Goal: Find specific page/section: Find specific page/section

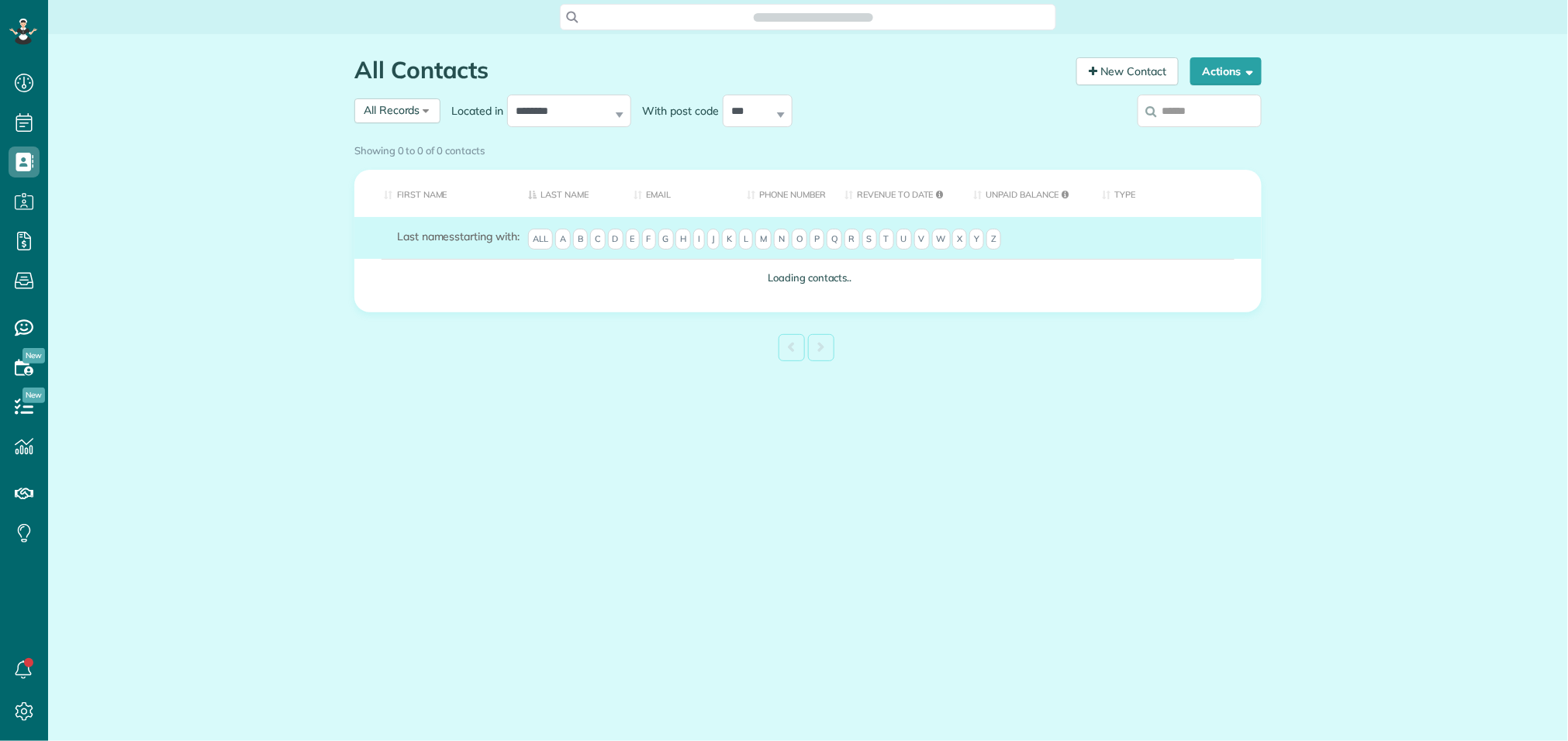
scroll to position [6, 6]
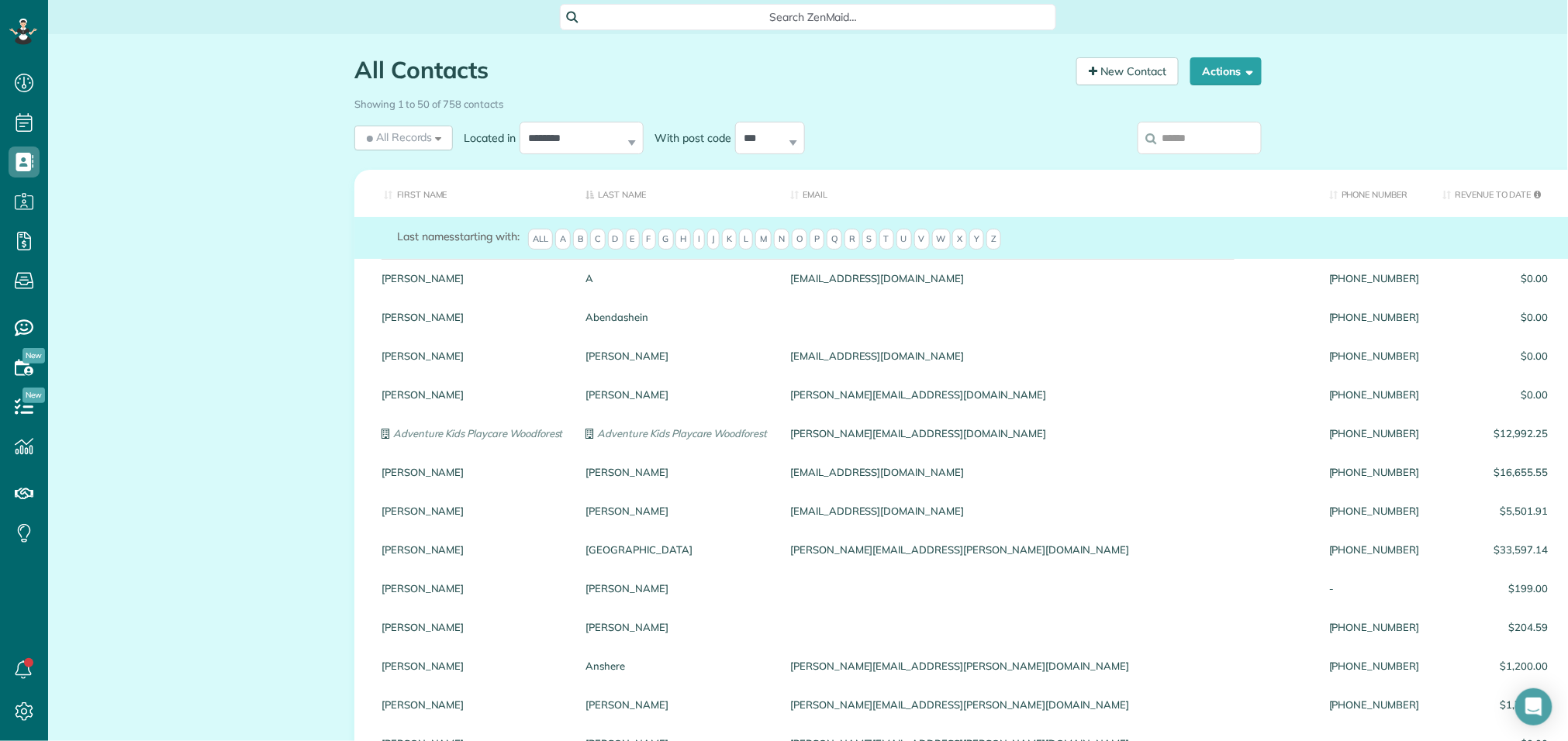
click at [408, 195] on th "First Name" at bounding box center [465, 192] width 220 height 47
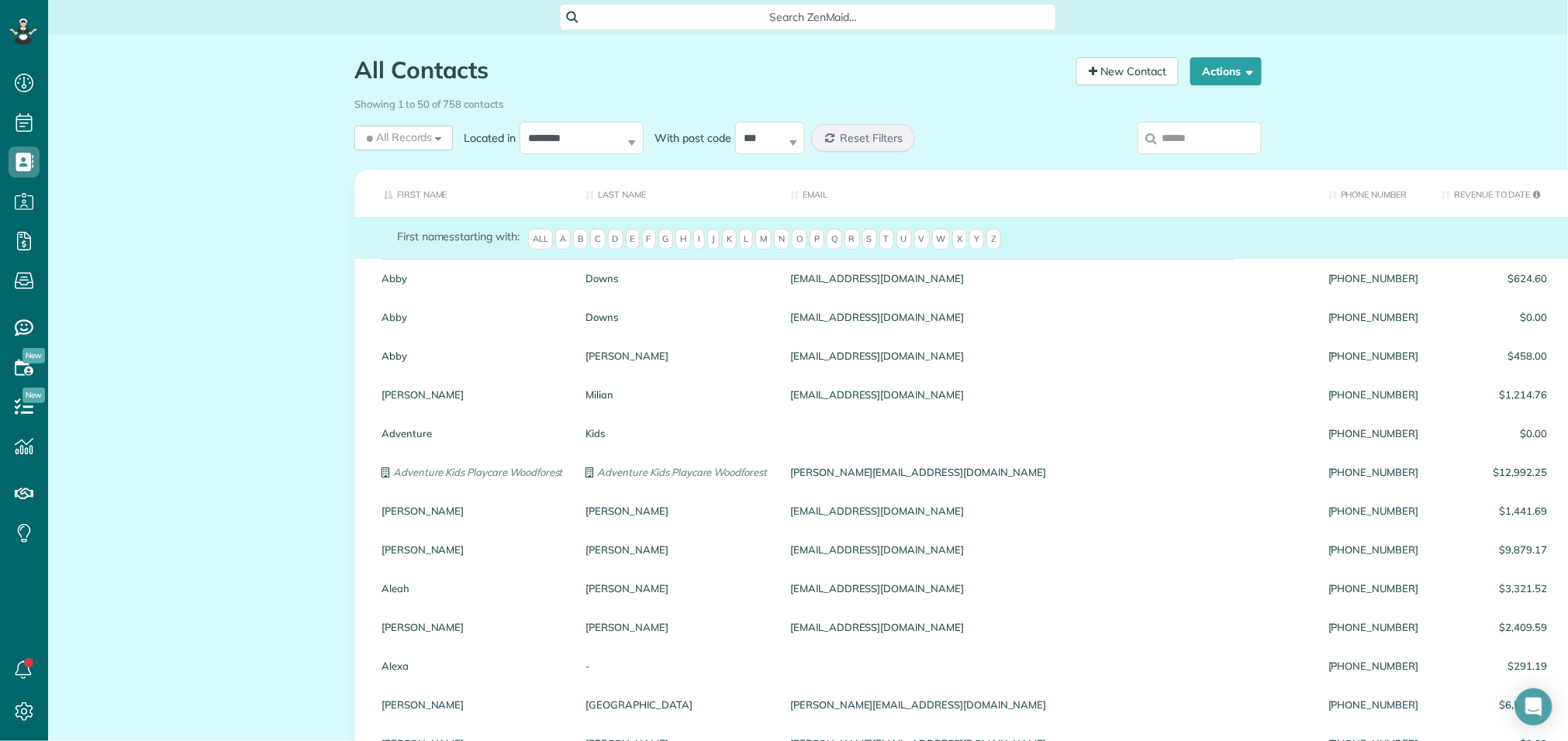
click at [605, 244] on span "C" at bounding box center [598, 239] width 15 height 22
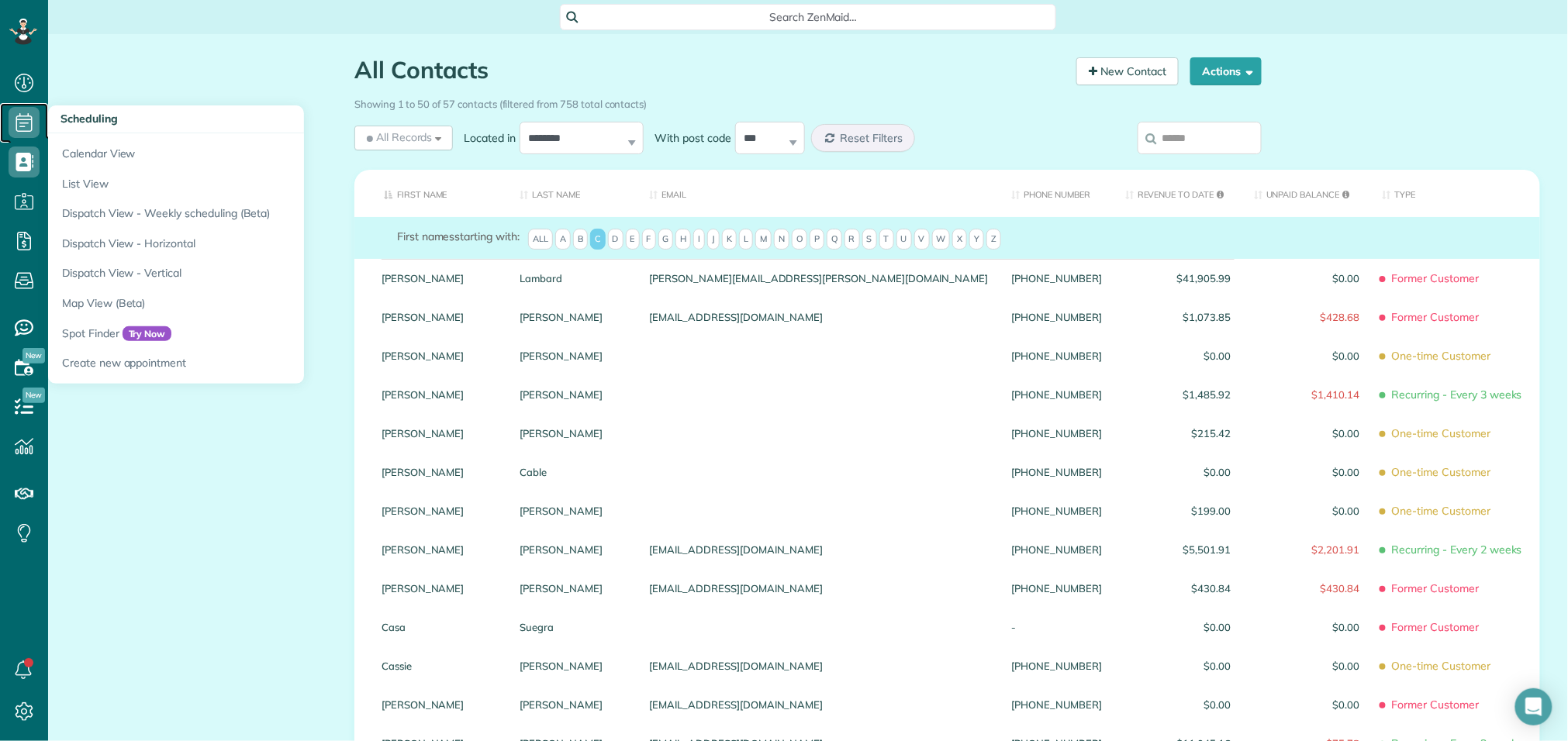
click at [24, 125] on icon at bounding box center [24, 123] width 31 height 31
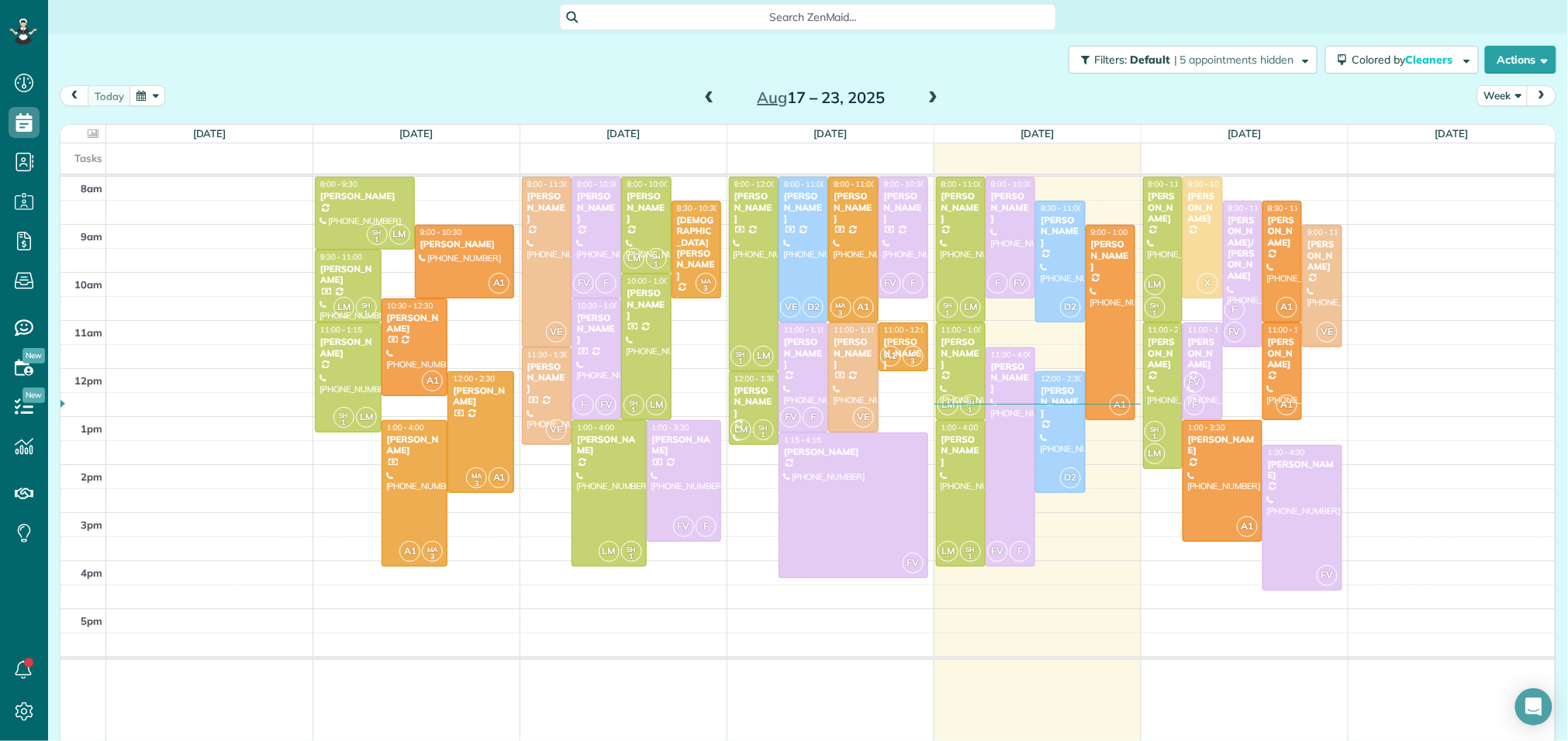
scroll to position [6, 6]
click at [75, 196] on link "All Contacts" at bounding box center [137, 191] width 178 height 35
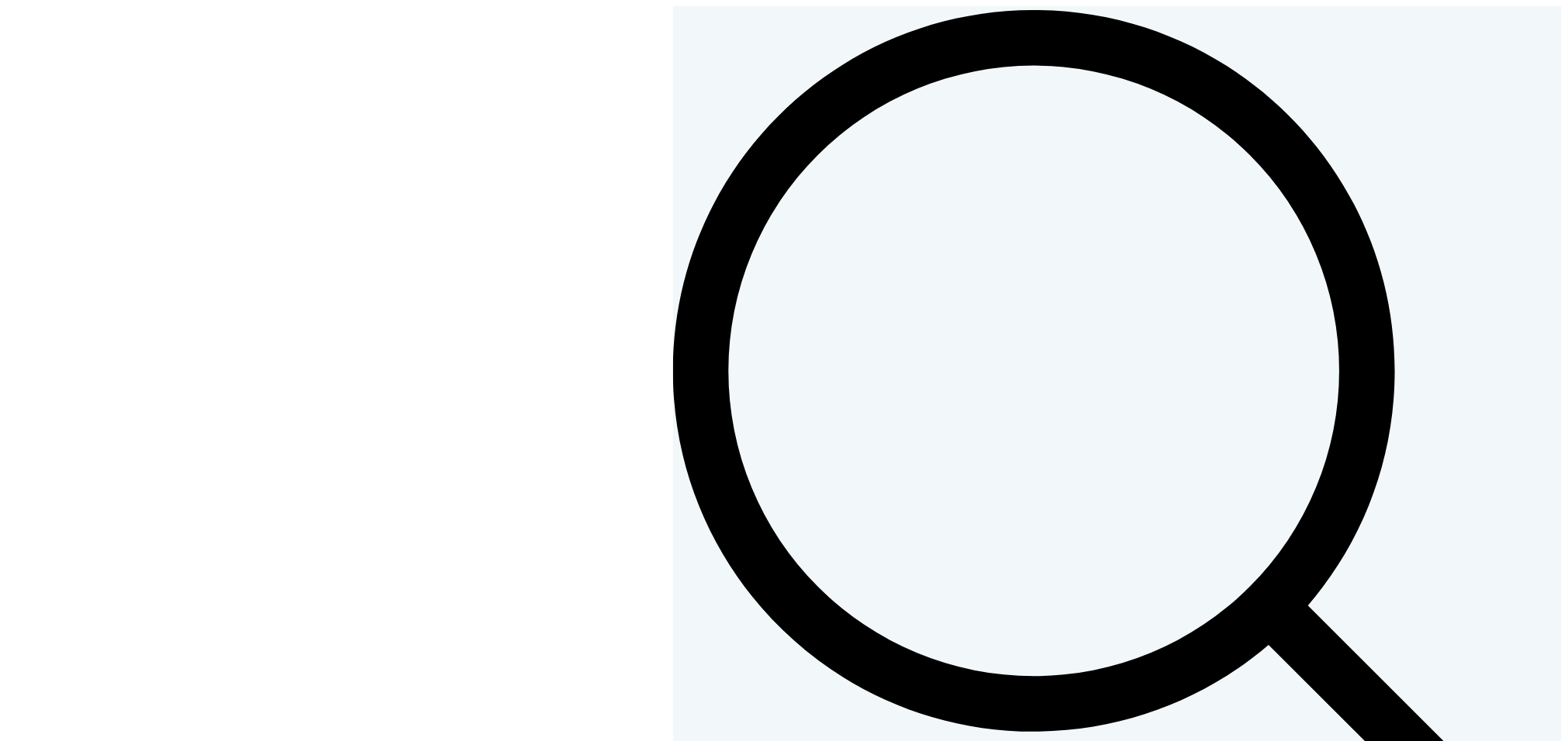
scroll to position [6, 6]
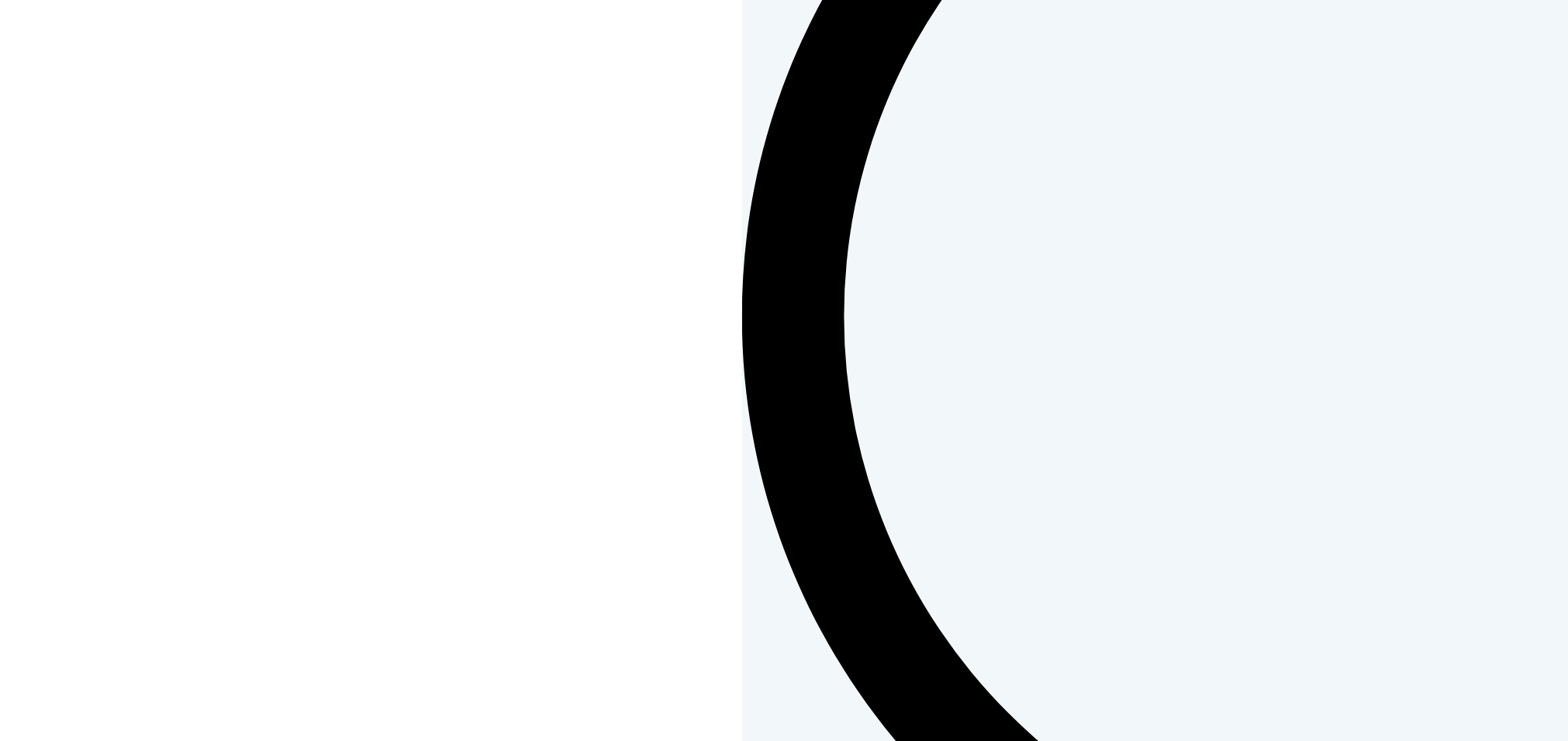
scroll to position [491, 0]
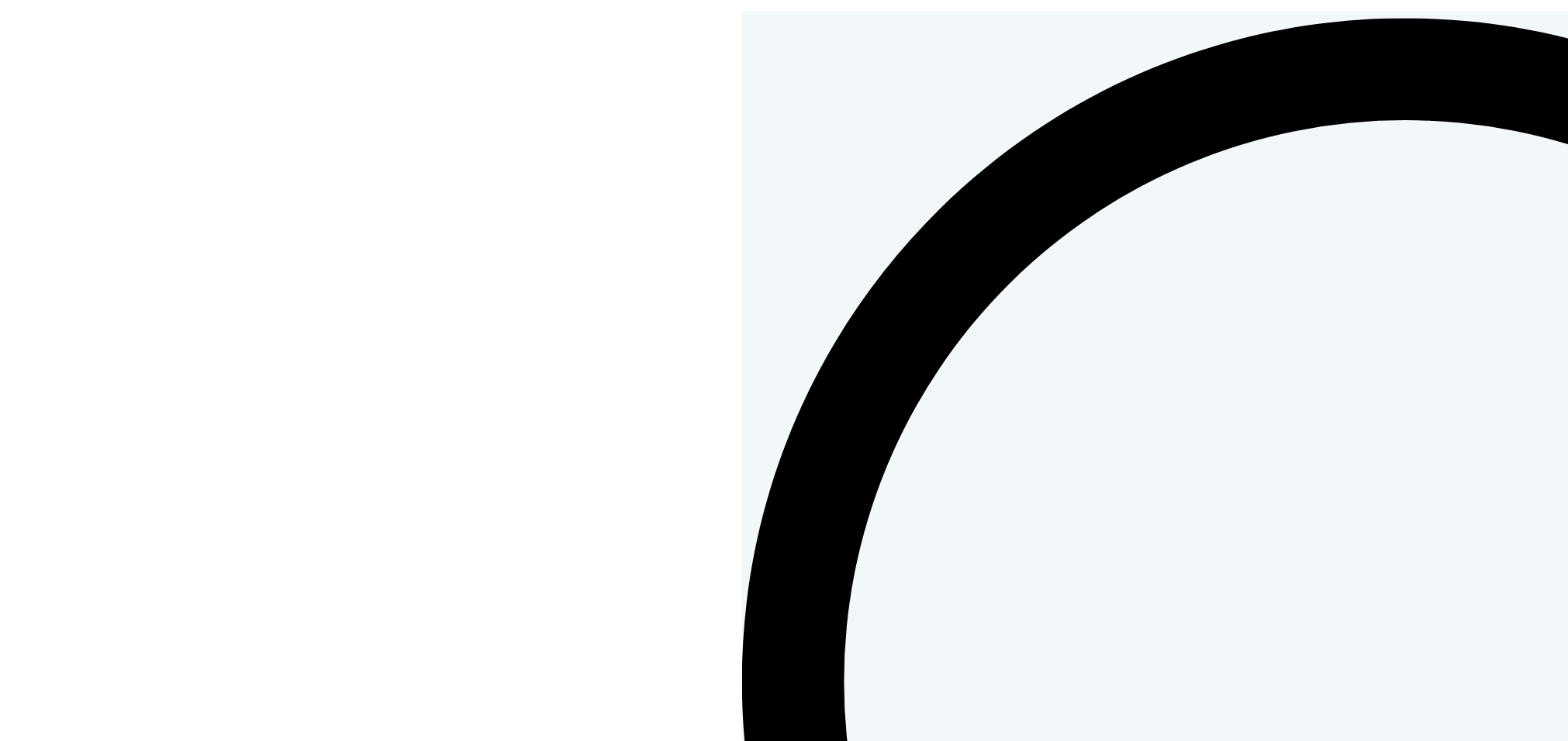
scroll to position [0, 0]
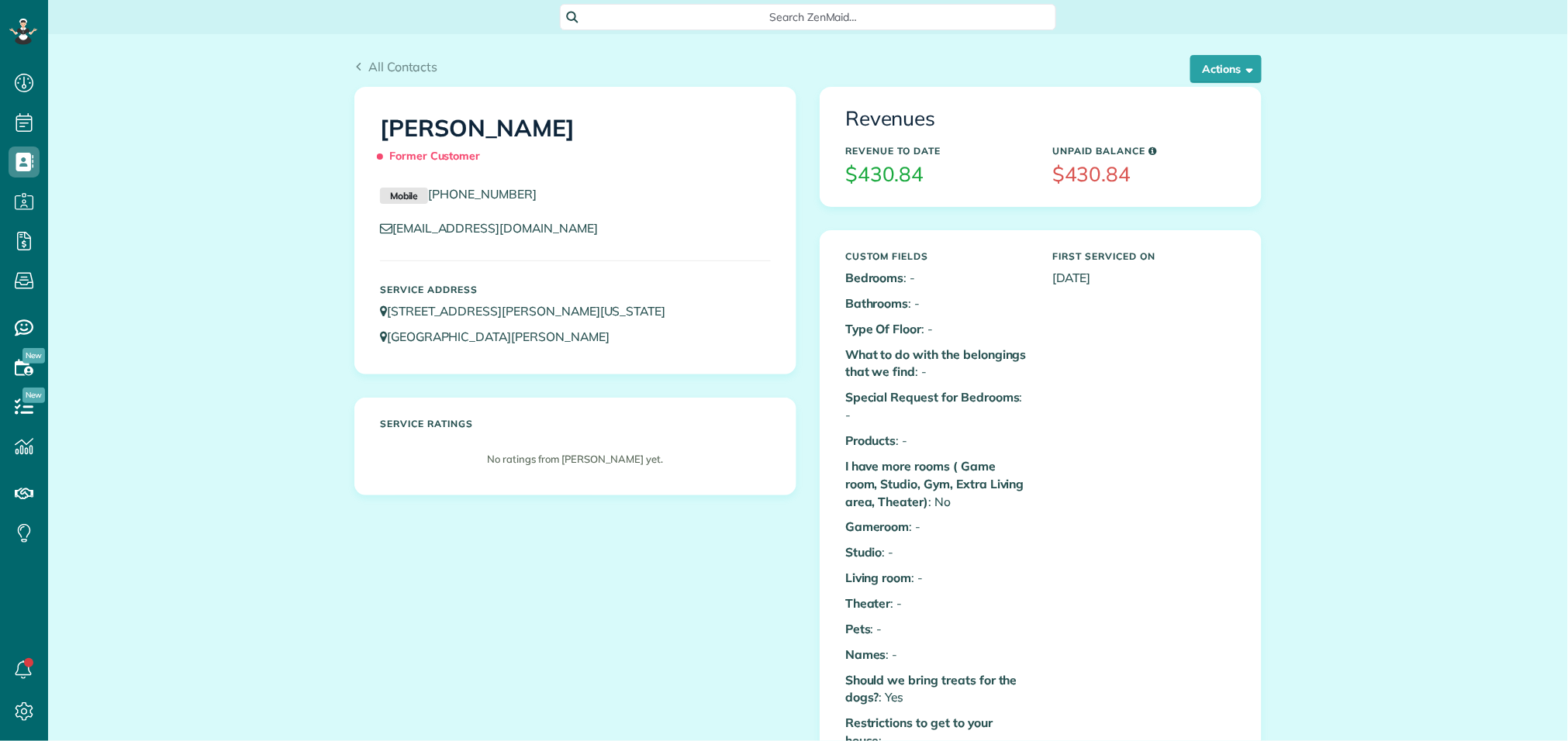
scroll to position [6, 6]
click at [416, 316] on link "[STREET_ADDRESS][PERSON_NAME][US_STATE]" at bounding box center [530, 311] width 300 height 15
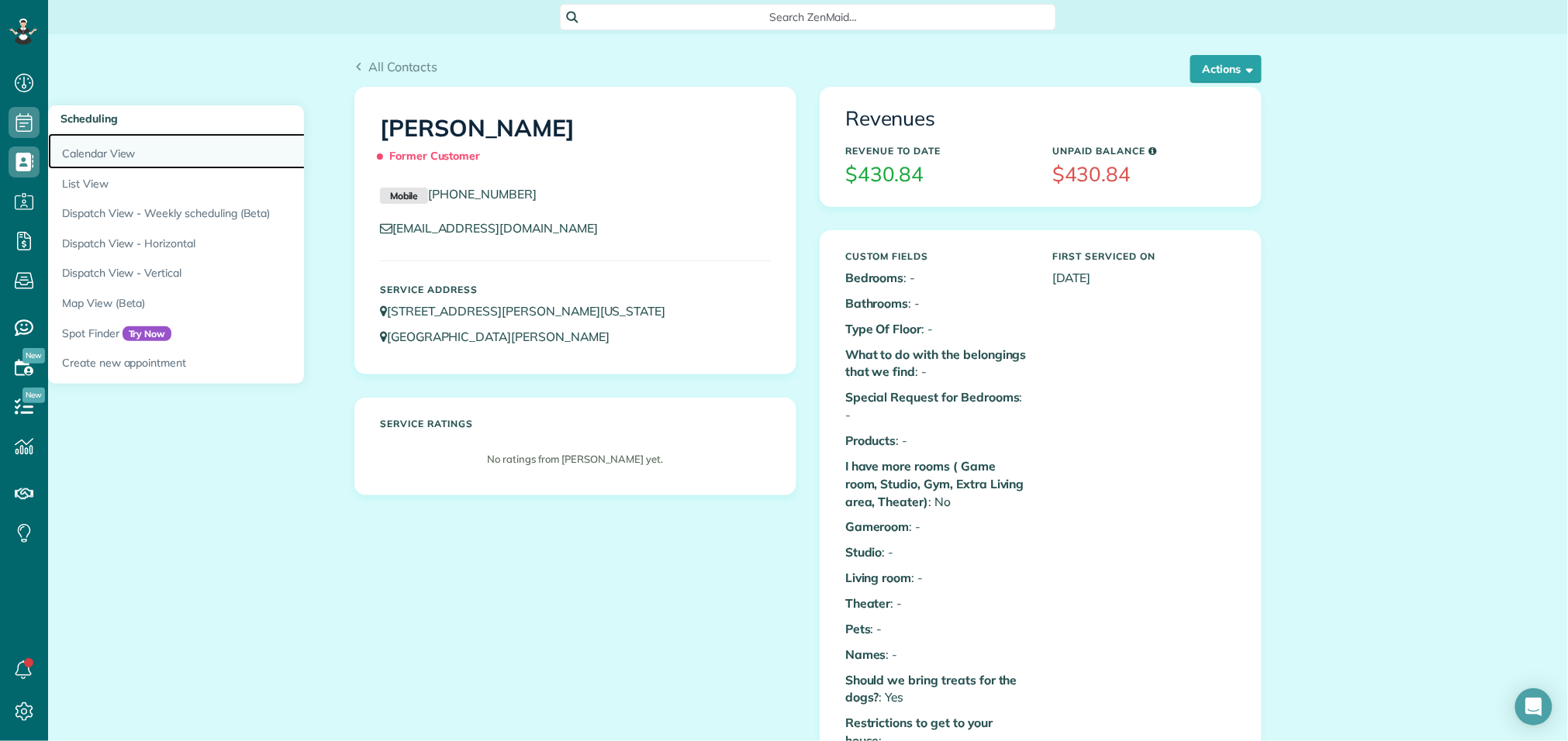
click at [83, 161] on link "Calendar View" at bounding box center [241, 150] width 388 height 35
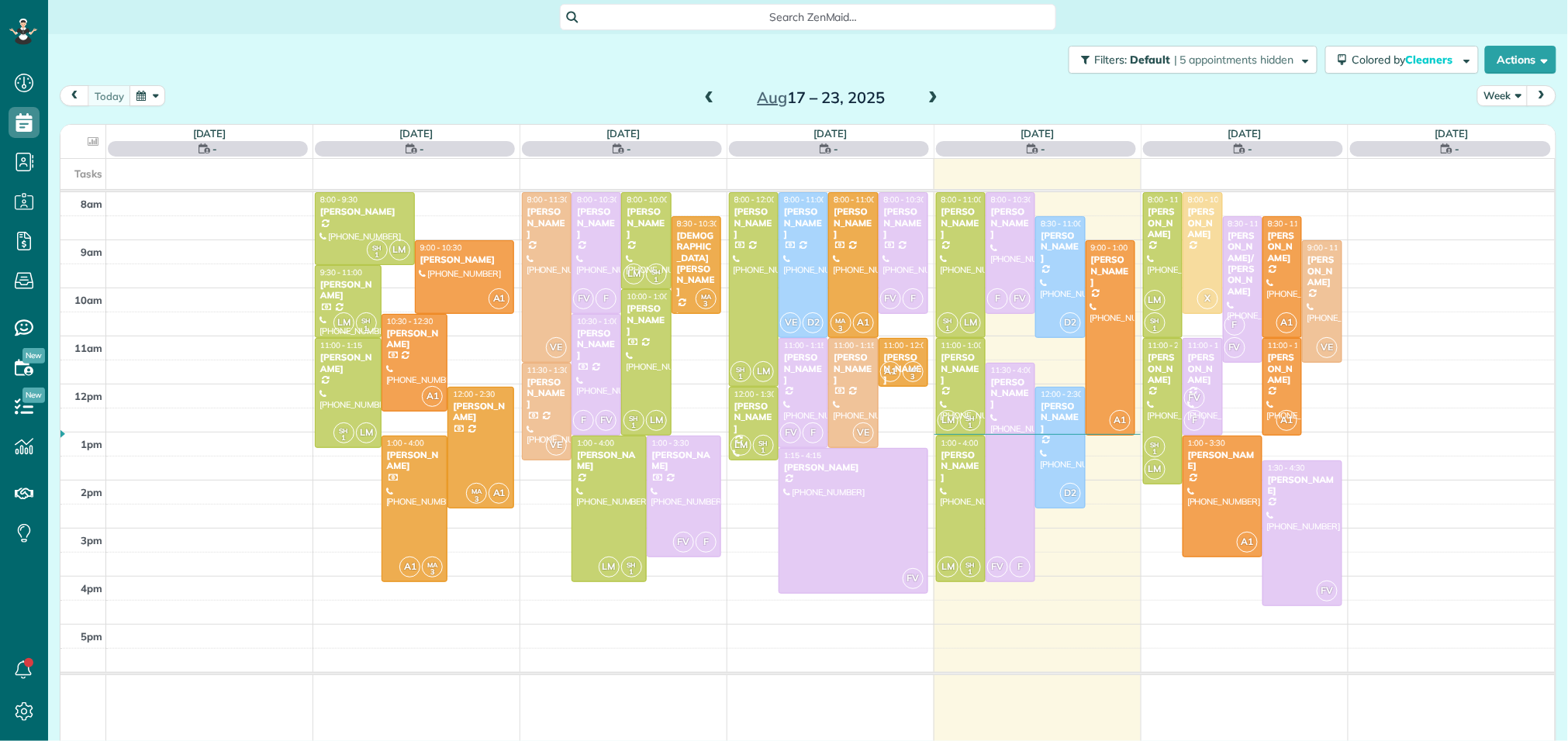
scroll to position [6, 6]
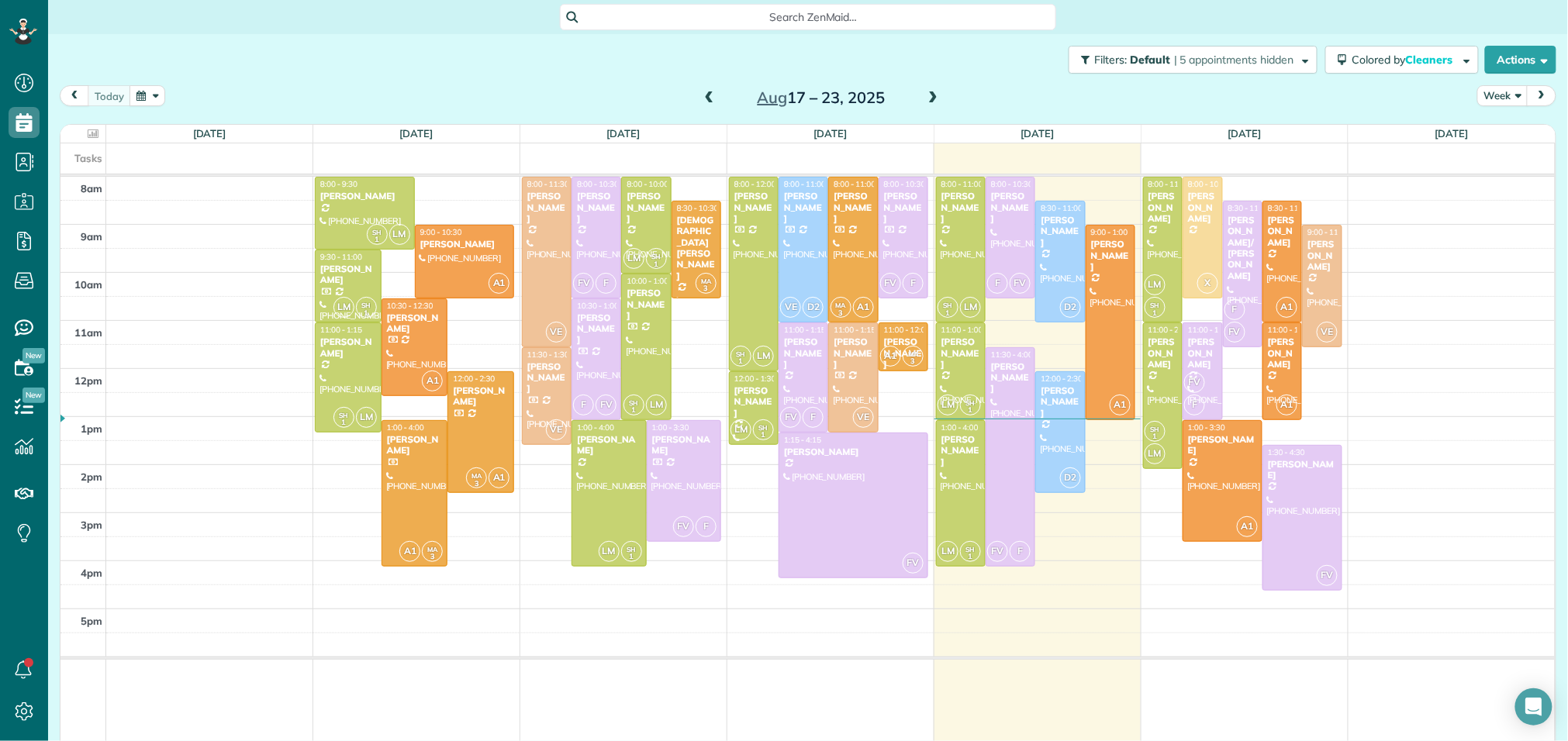
click at [932, 96] on span at bounding box center [933, 99] width 17 height 14
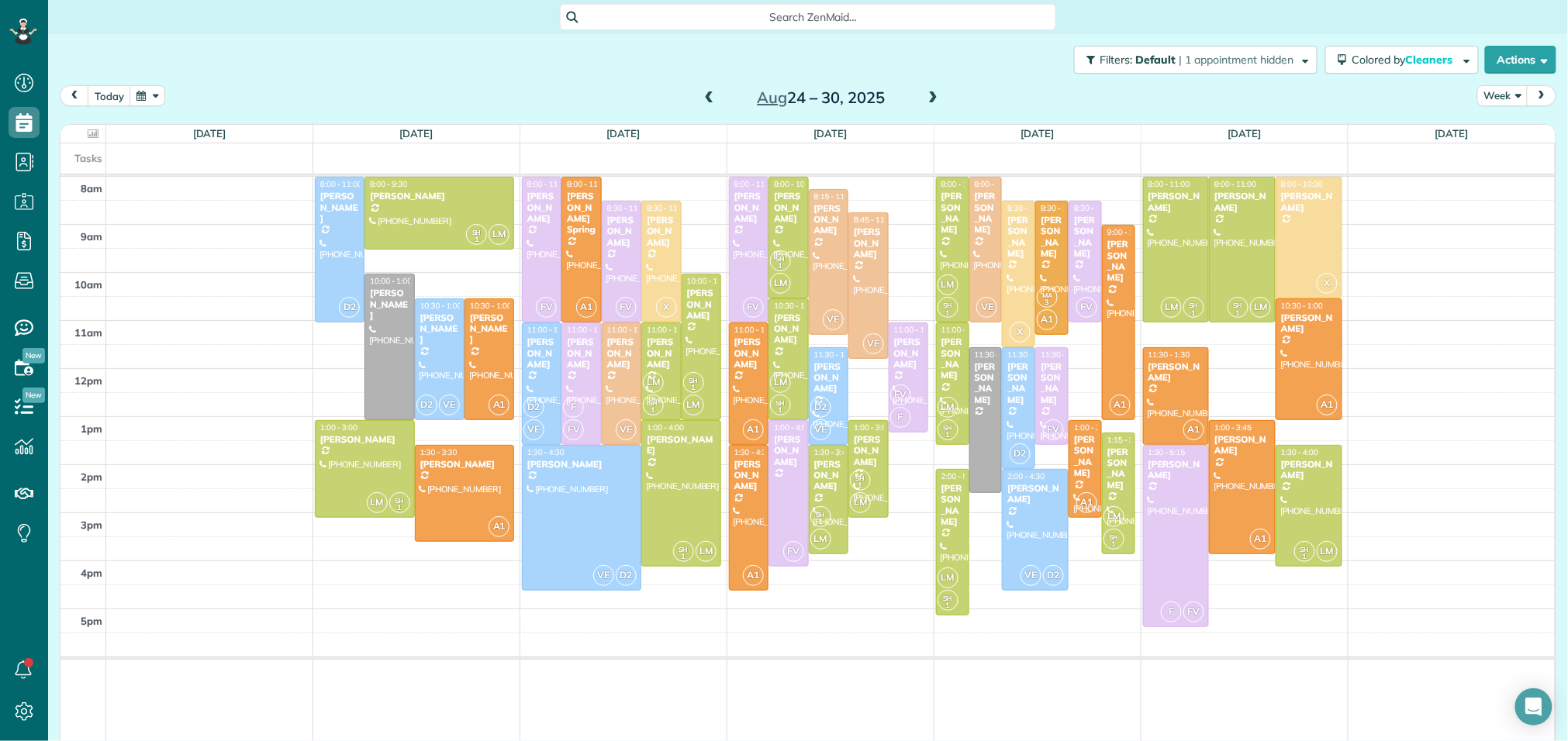
click at [932, 96] on span at bounding box center [933, 99] width 17 height 14
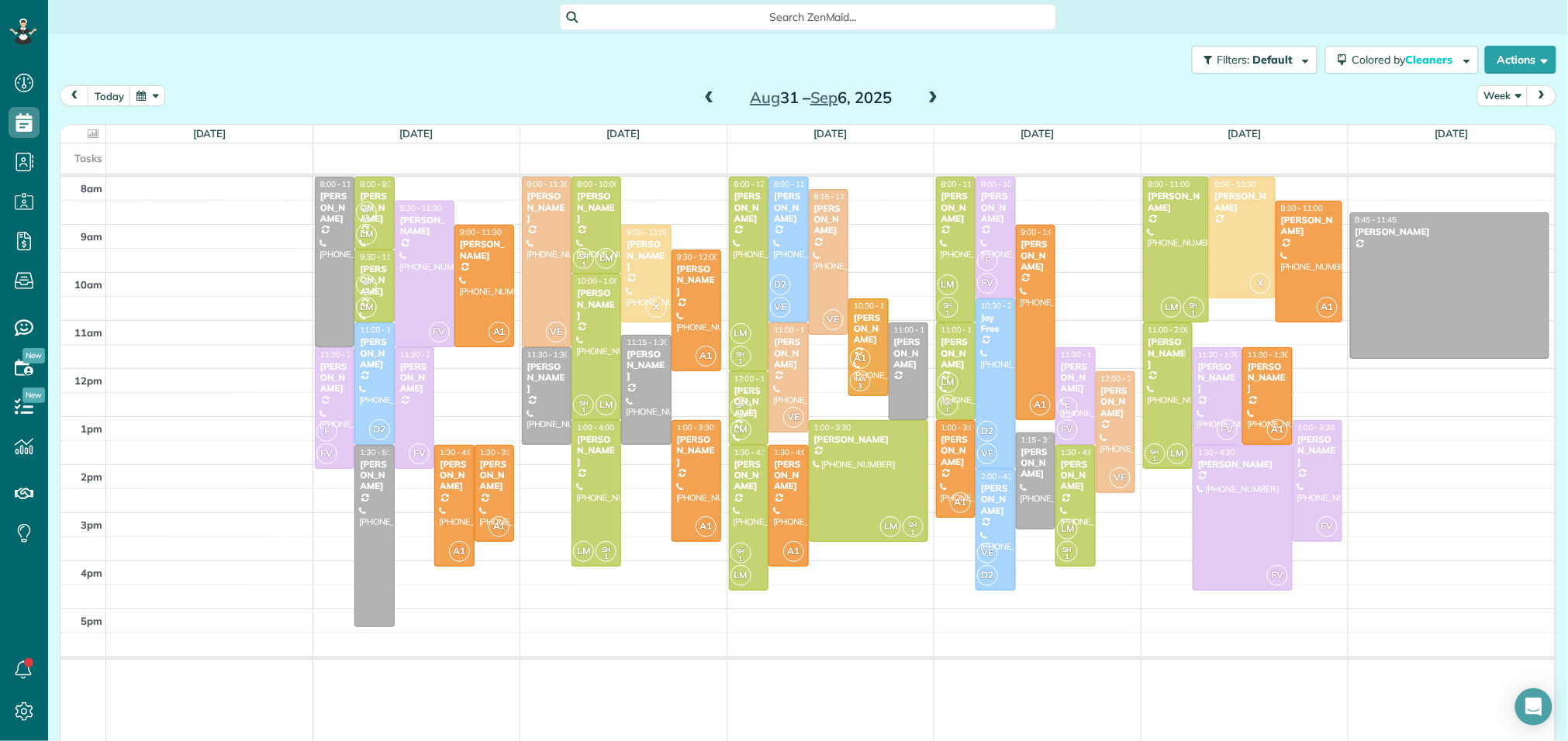
click at [707, 100] on span at bounding box center [710, 99] width 17 height 14
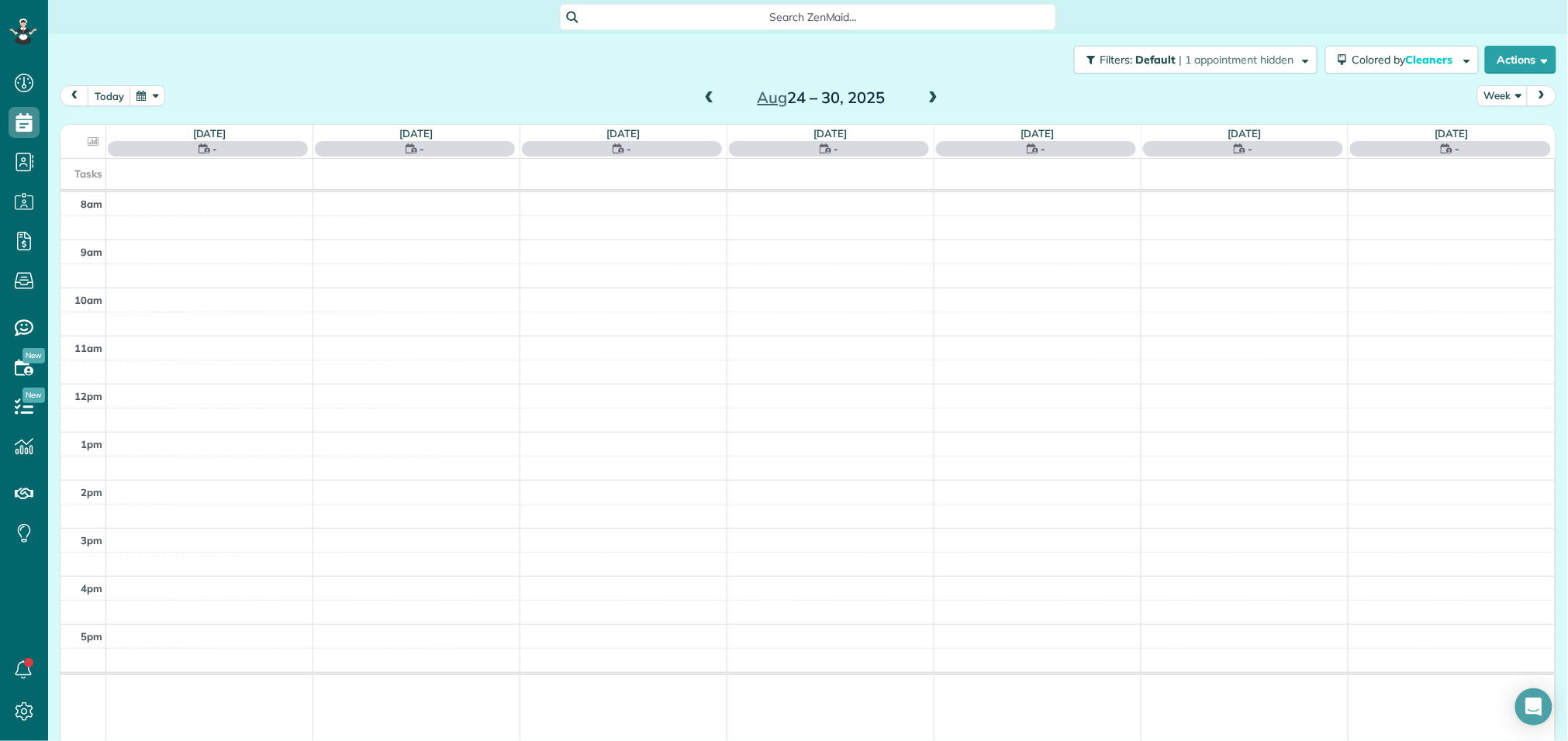
click at [707, 100] on span at bounding box center [710, 99] width 17 height 14
